Goal: Task Accomplishment & Management: Manage account settings

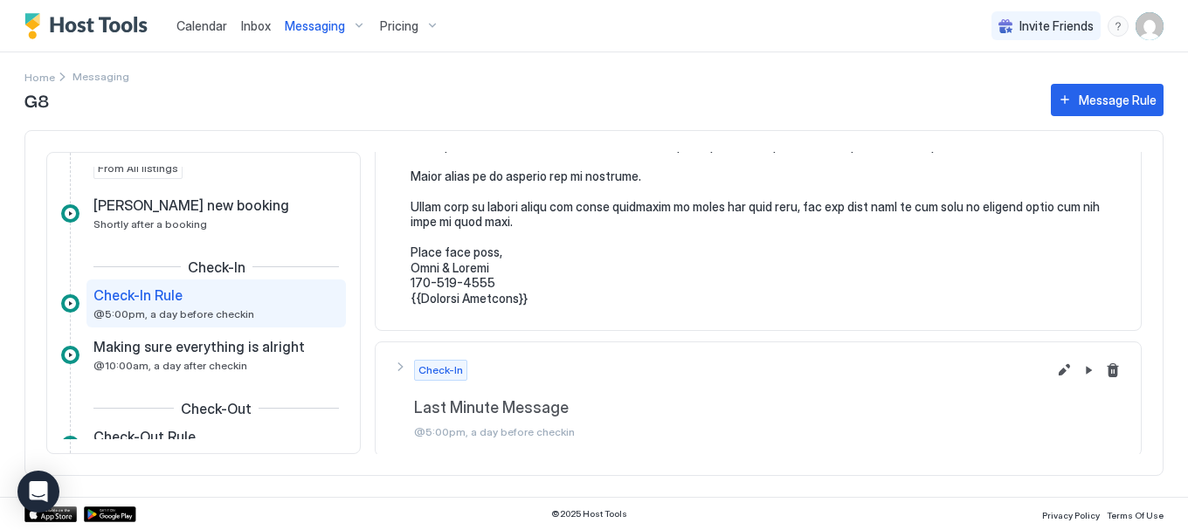
scroll to position [635, 0]
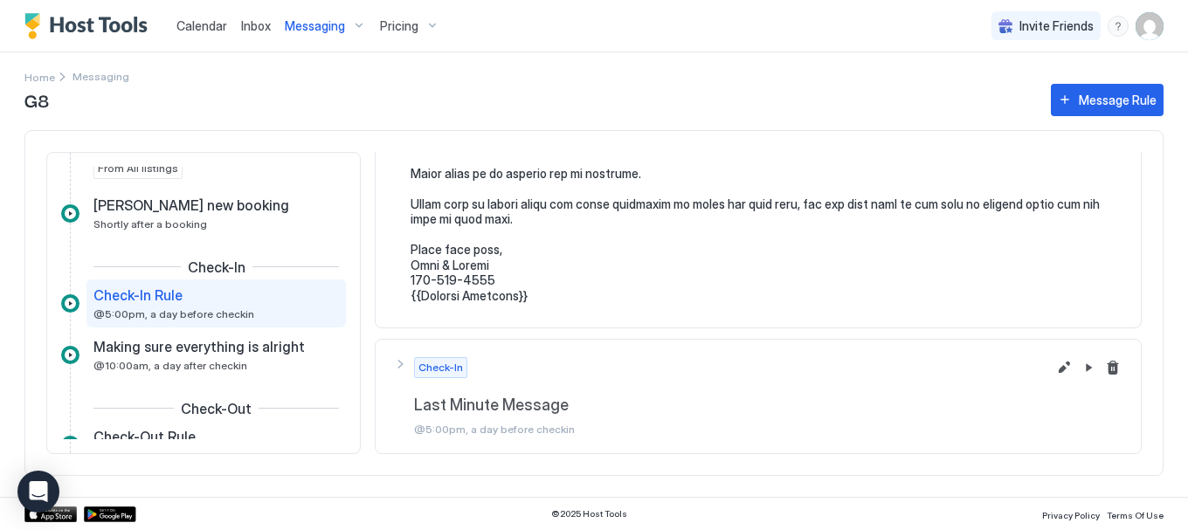
click at [203, 28] on span "Calendar" at bounding box center [201, 25] width 51 height 15
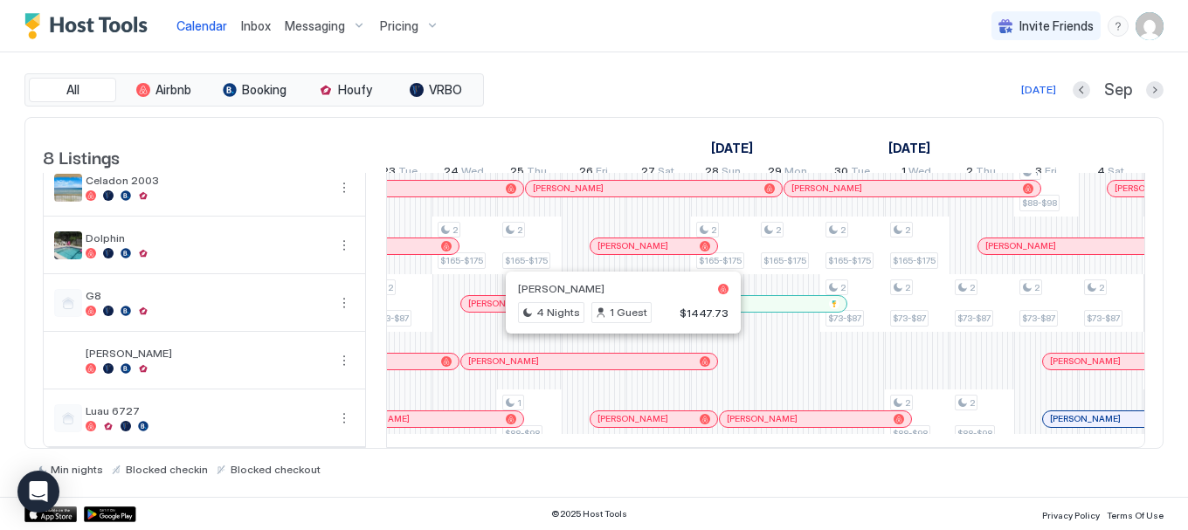
click at [616, 355] on div at bounding box center [616, 362] width 14 height 14
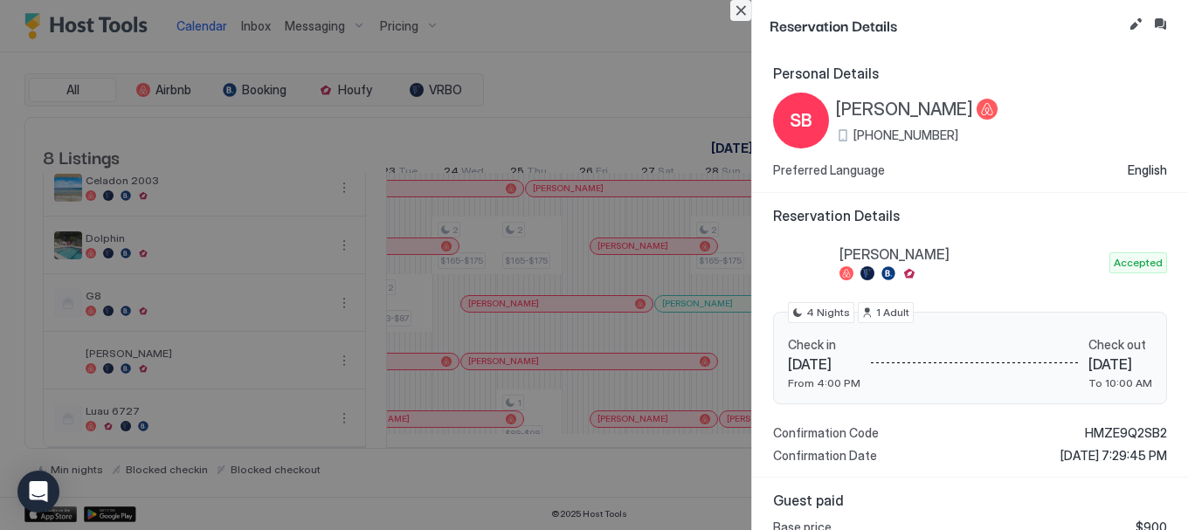
click at [740, 7] on button "Close" at bounding box center [740, 10] width 21 height 21
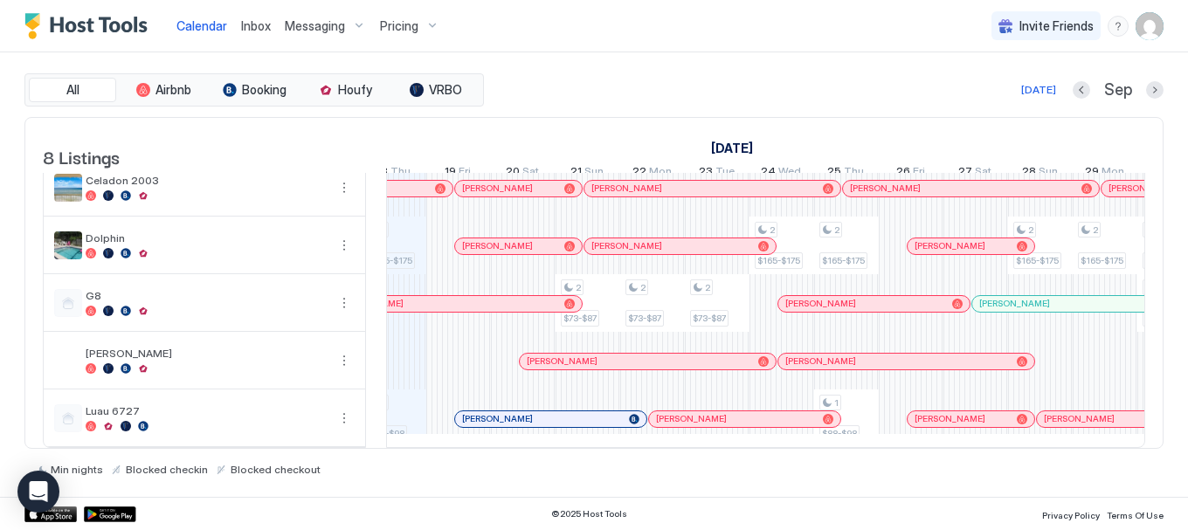
scroll to position [0, 1032]
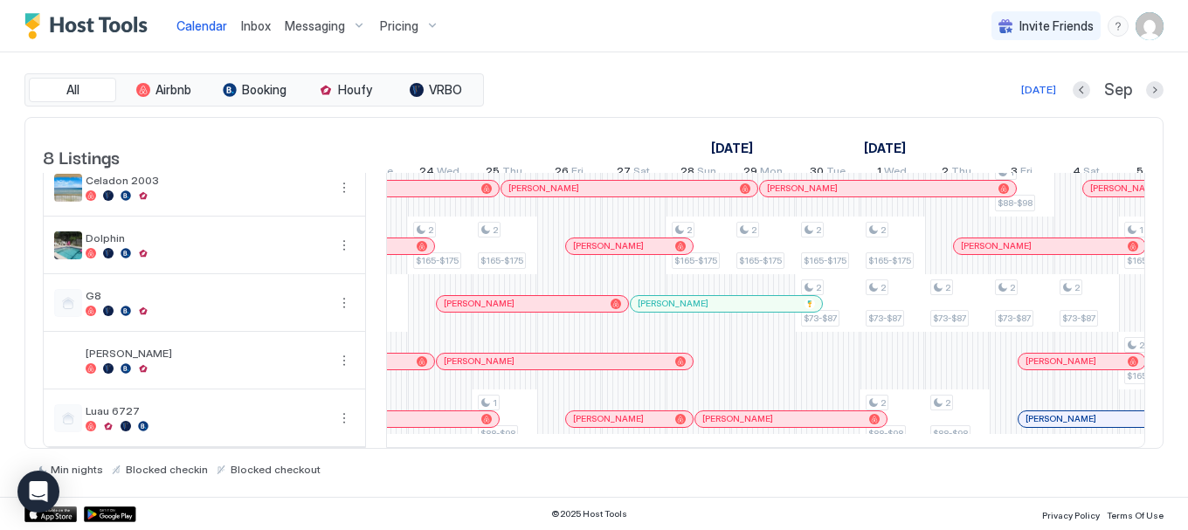
click at [775, 297] on div at bounding box center [775, 304] width 14 height 14
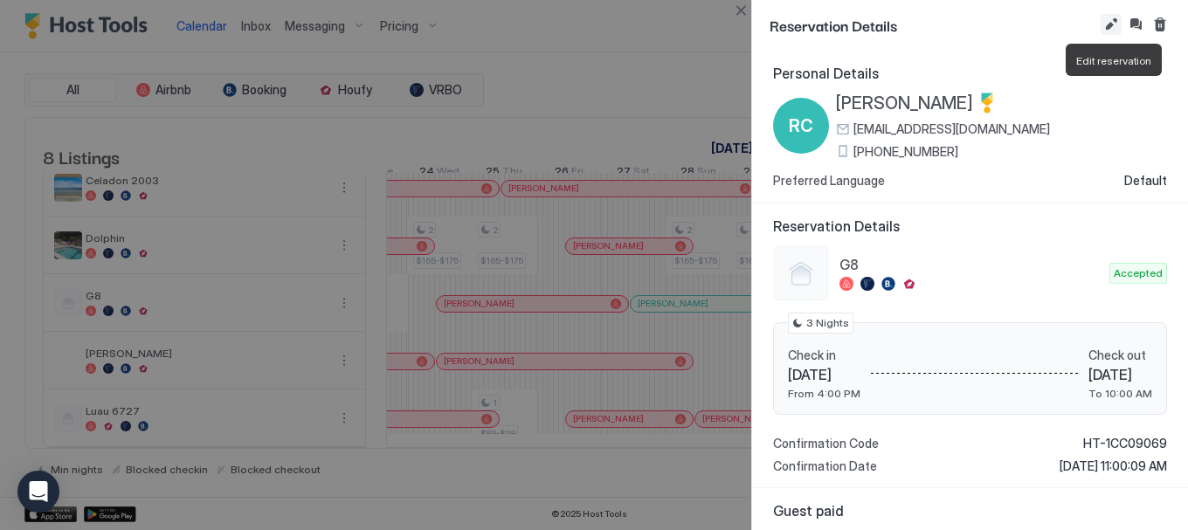
click at [1113, 25] on button "Edit reservation" at bounding box center [1110, 24] width 21 height 21
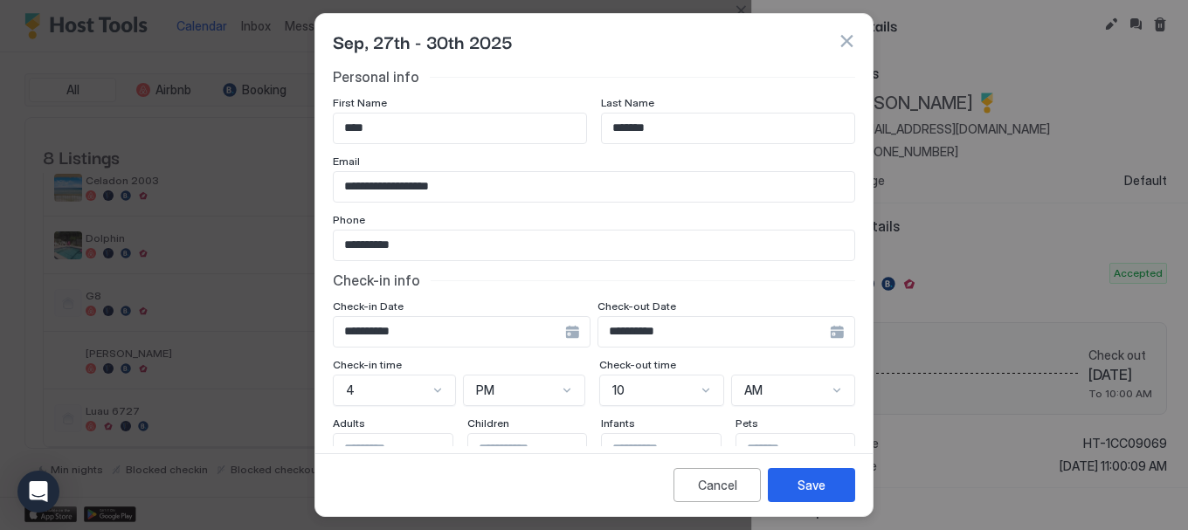
click at [570, 333] on div "**********" at bounding box center [462, 331] width 258 height 31
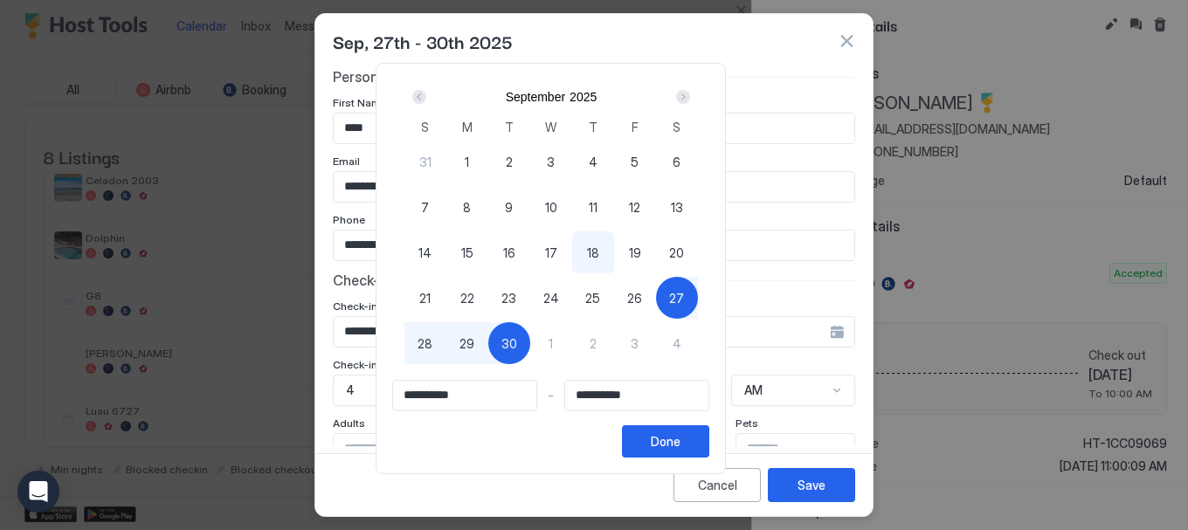
click at [846, 38] on div at bounding box center [594, 265] width 1188 height 530
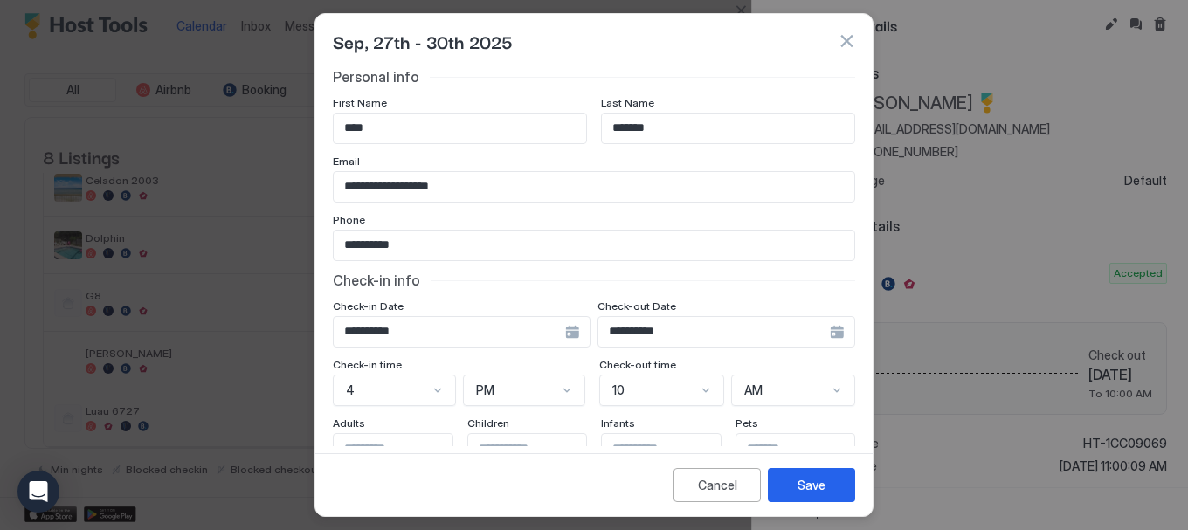
click at [567, 334] on div "**********" at bounding box center [462, 331] width 258 height 31
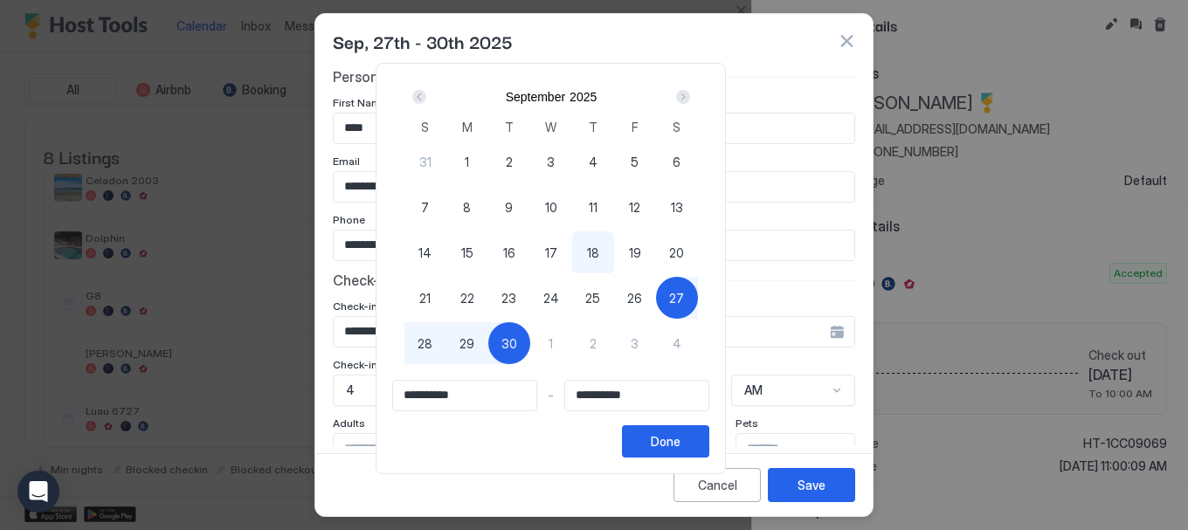
click at [684, 292] on span "27" at bounding box center [676, 298] width 15 height 18
click at [572, 341] on div "1" at bounding box center [551, 343] width 42 height 42
type input "**********"
drag, startPoint x: 725, startPoint y: 446, endPoint x: 963, endPoint y: 345, distance: 259.0
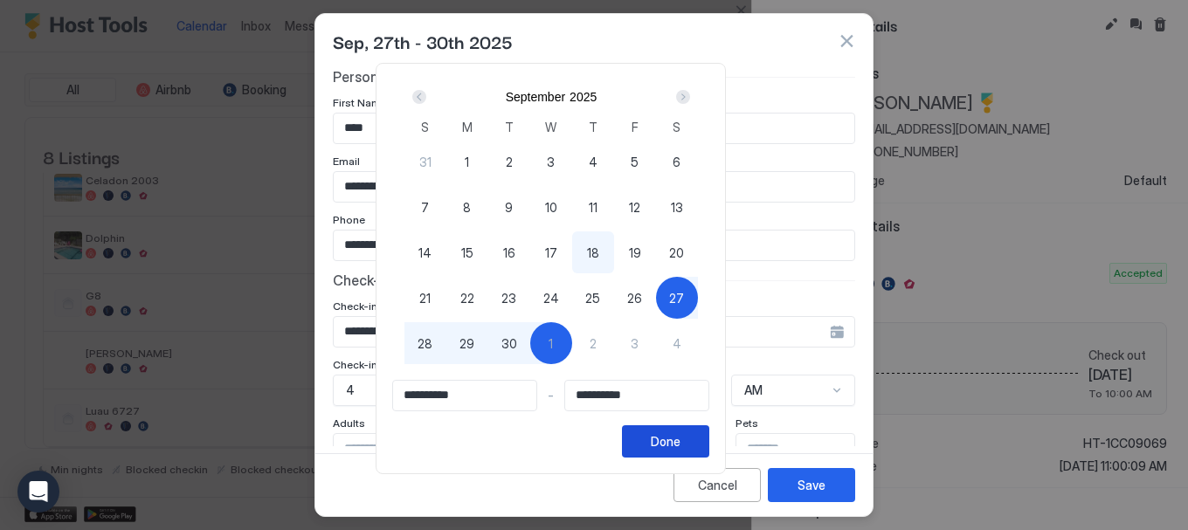
click at [680, 446] on div "Done" at bounding box center [666, 441] width 30 height 18
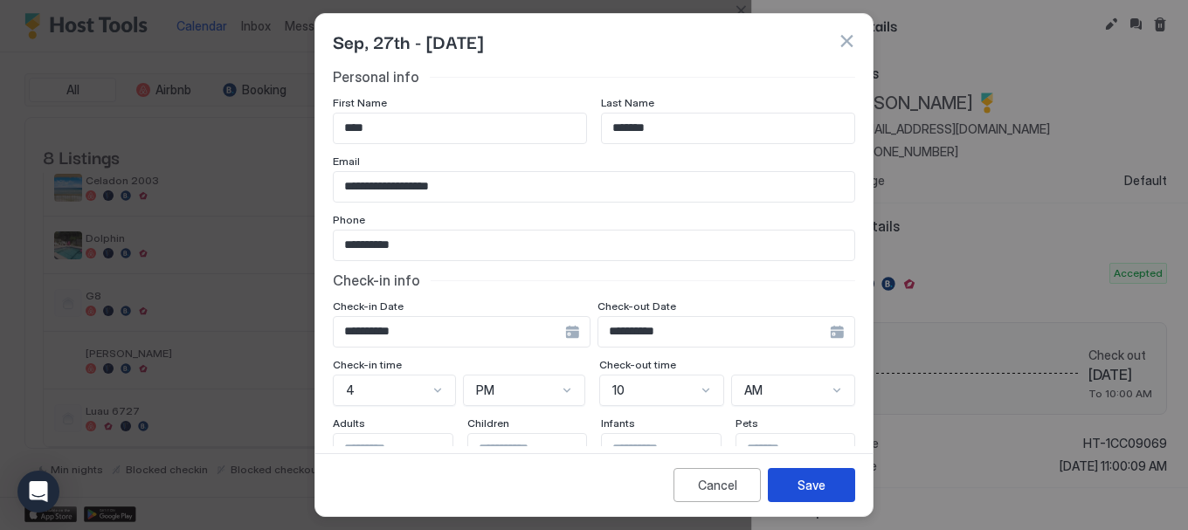
click at [828, 478] on button "Save" at bounding box center [811, 485] width 87 height 34
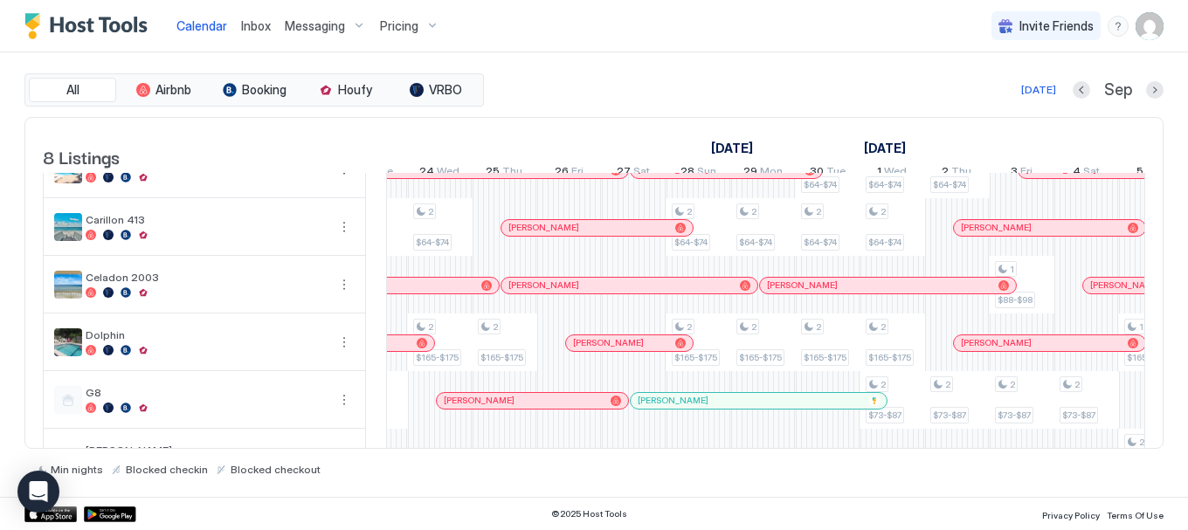
scroll to position [212, 0]
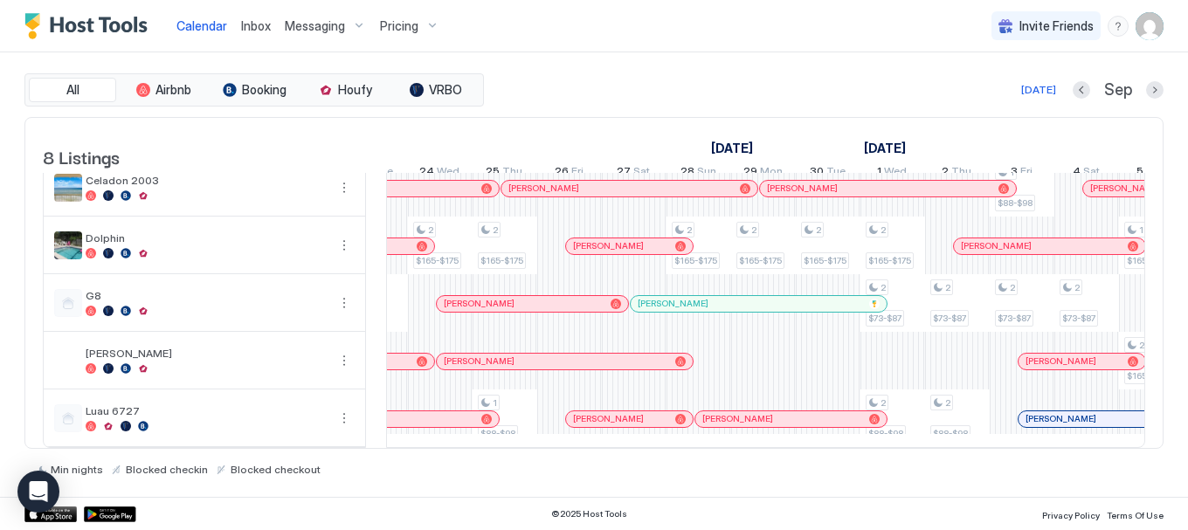
click at [1145, 86] on div "Sep" at bounding box center [1117, 90] width 91 height 20
click at [1150, 89] on button "Next month" at bounding box center [1154, 89] width 17 height 17
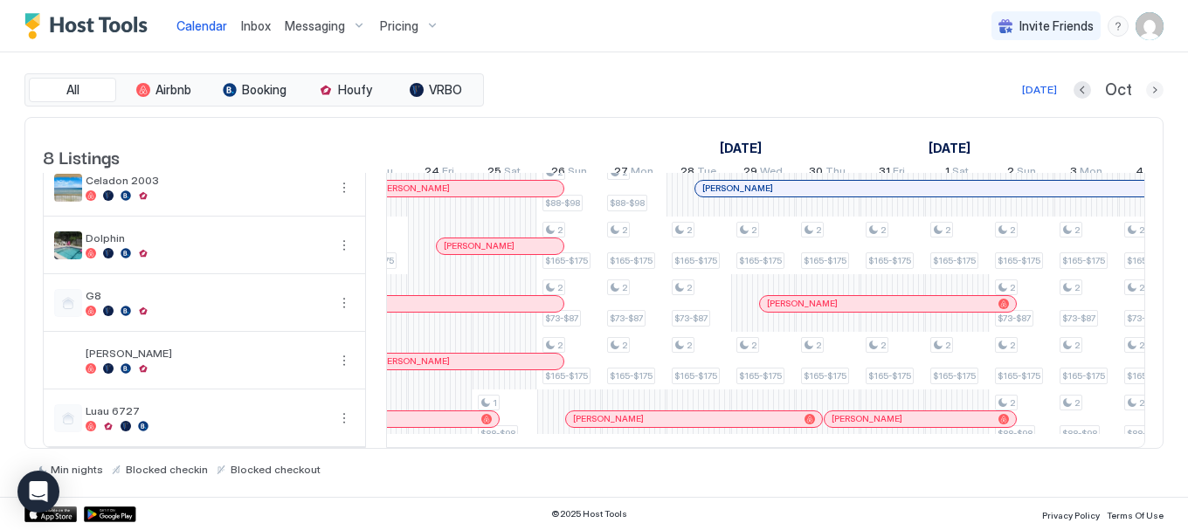
scroll to position [0, 970]
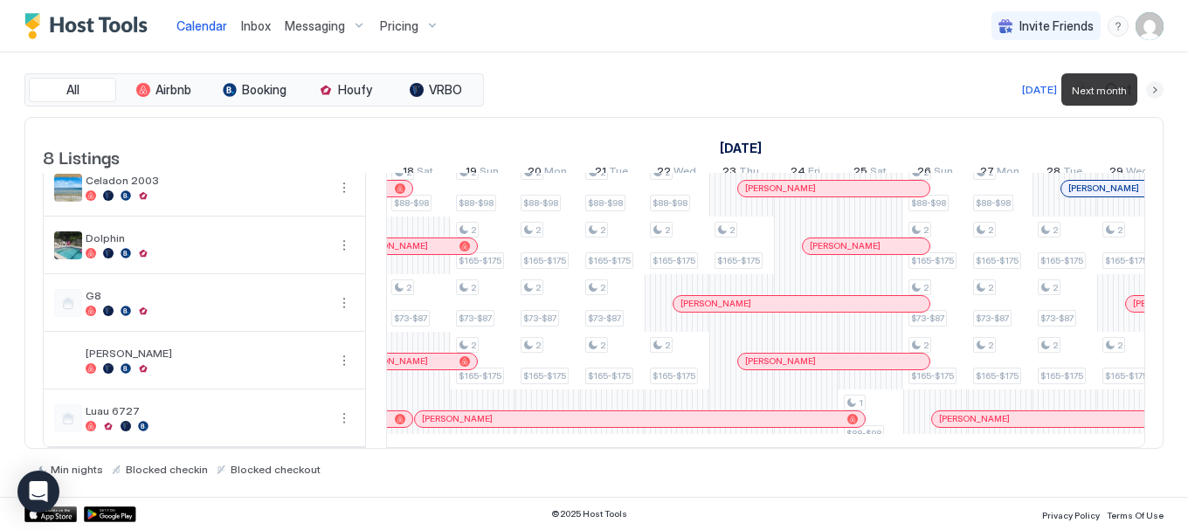
click at [1157, 94] on button "Next month" at bounding box center [1154, 89] width 17 height 17
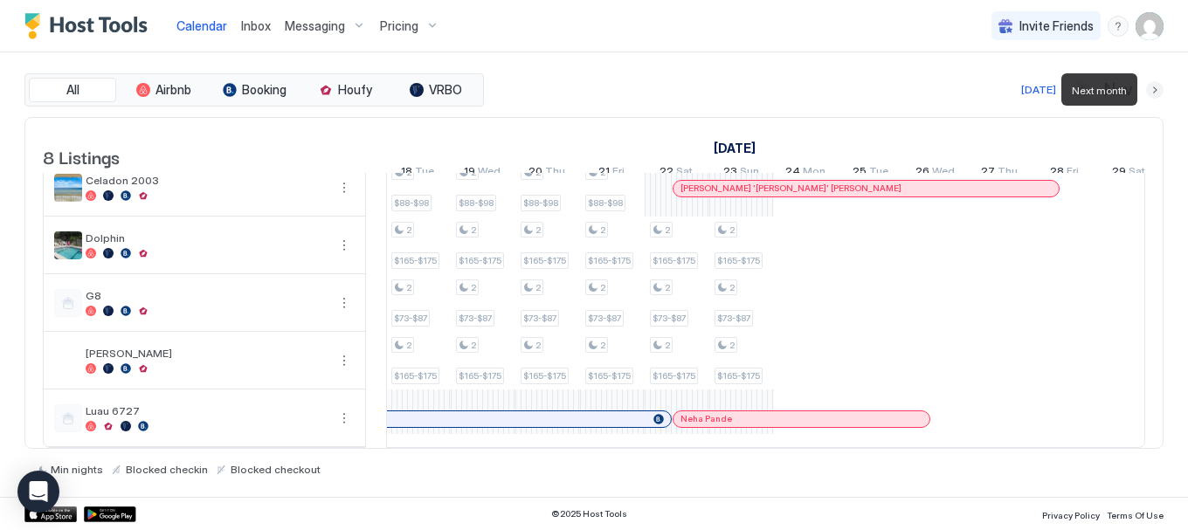
click at [1155, 89] on button "Next month" at bounding box center [1154, 89] width 17 height 17
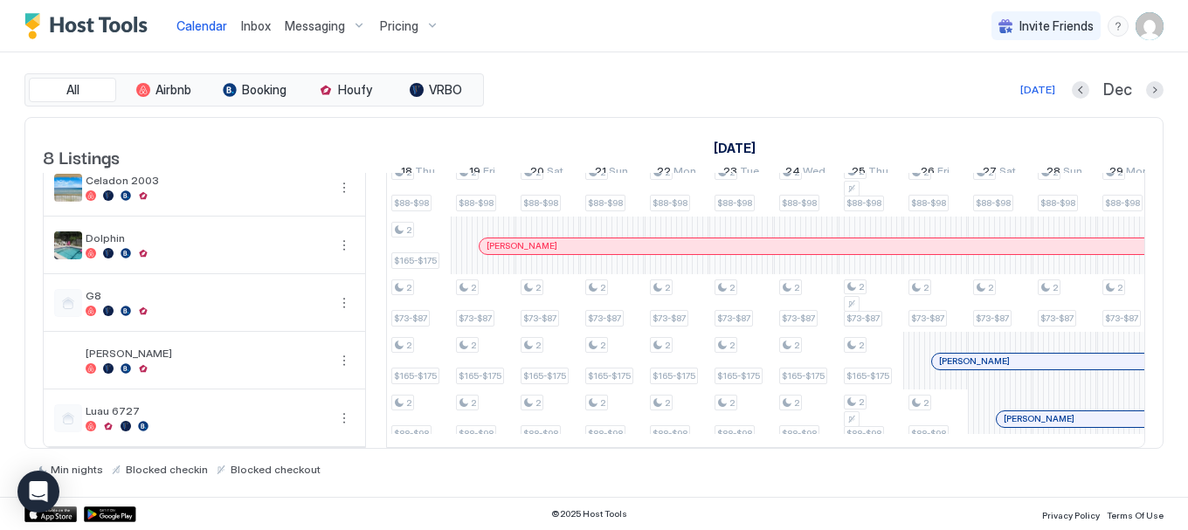
click at [713, 53] on div "All Airbnb Booking Houfy VRBO [DATE] [DATE] Listings [DATE] [DATE] 3 Wed 4 Thu …" at bounding box center [593, 274] width 1139 height 444
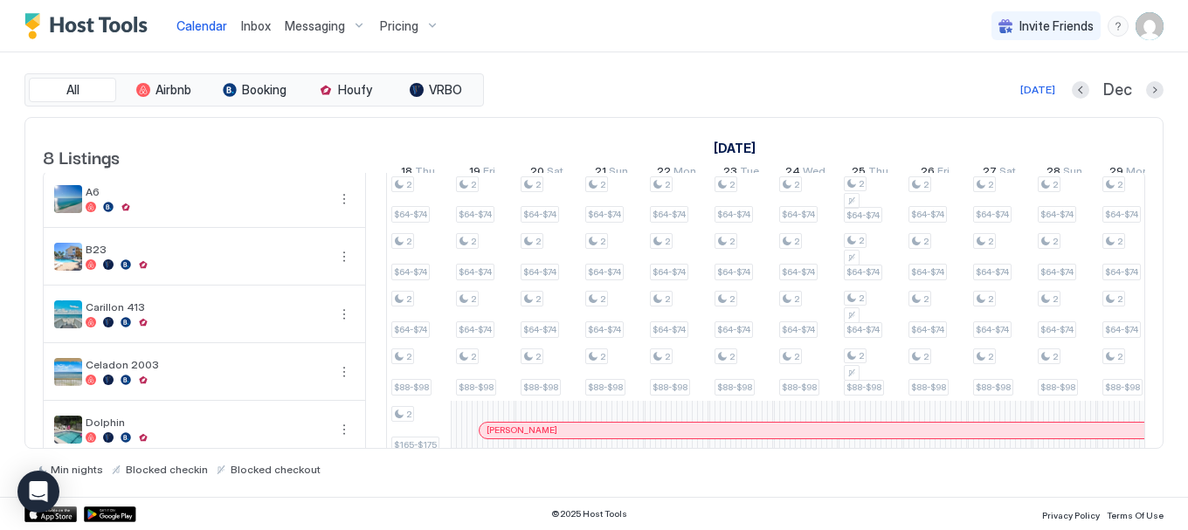
scroll to position [0, 0]
